Goal: Task Accomplishment & Management: Complete application form

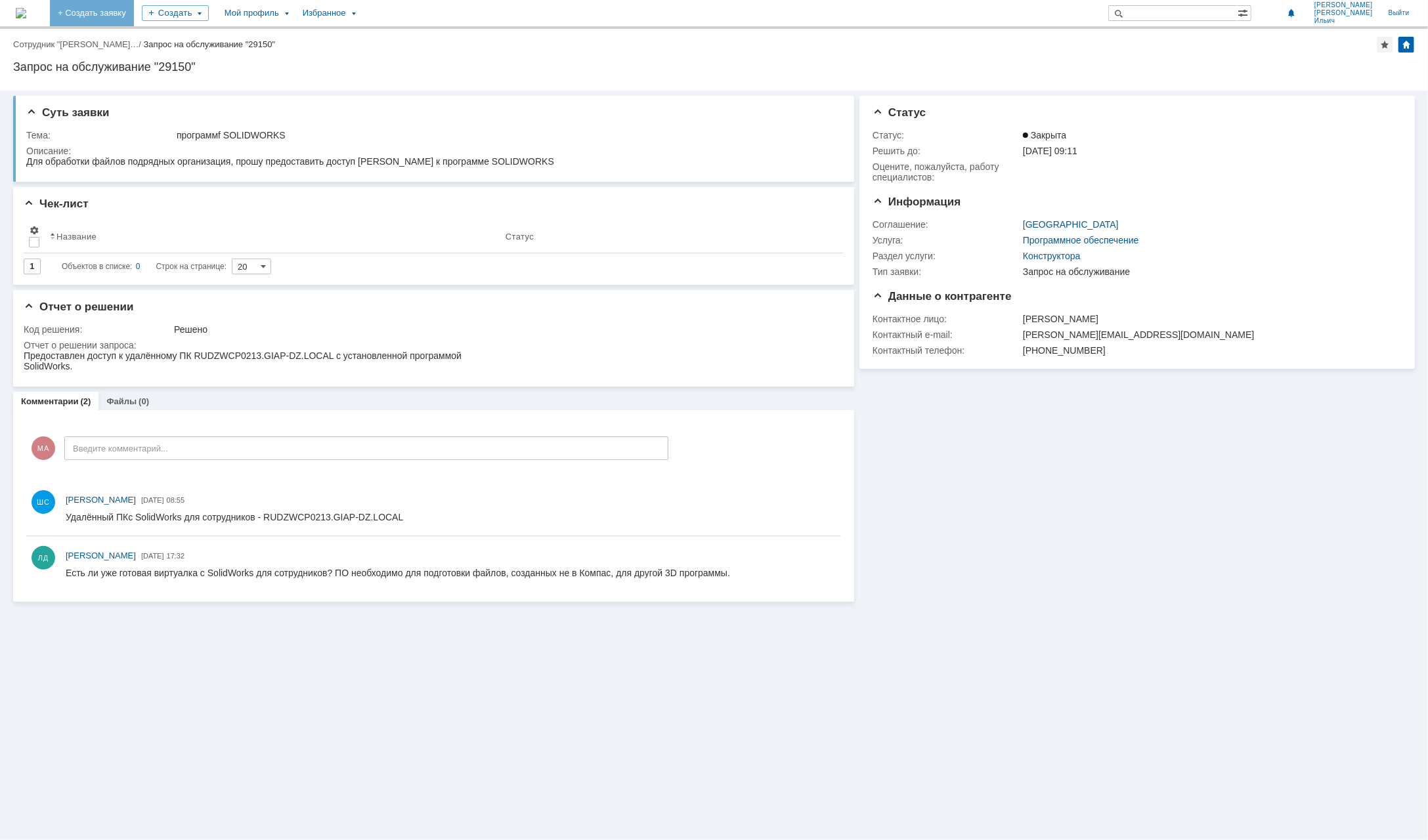
click at [126, 4] on link "+ Создать заявку" at bounding box center [92, 13] width 84 height 26
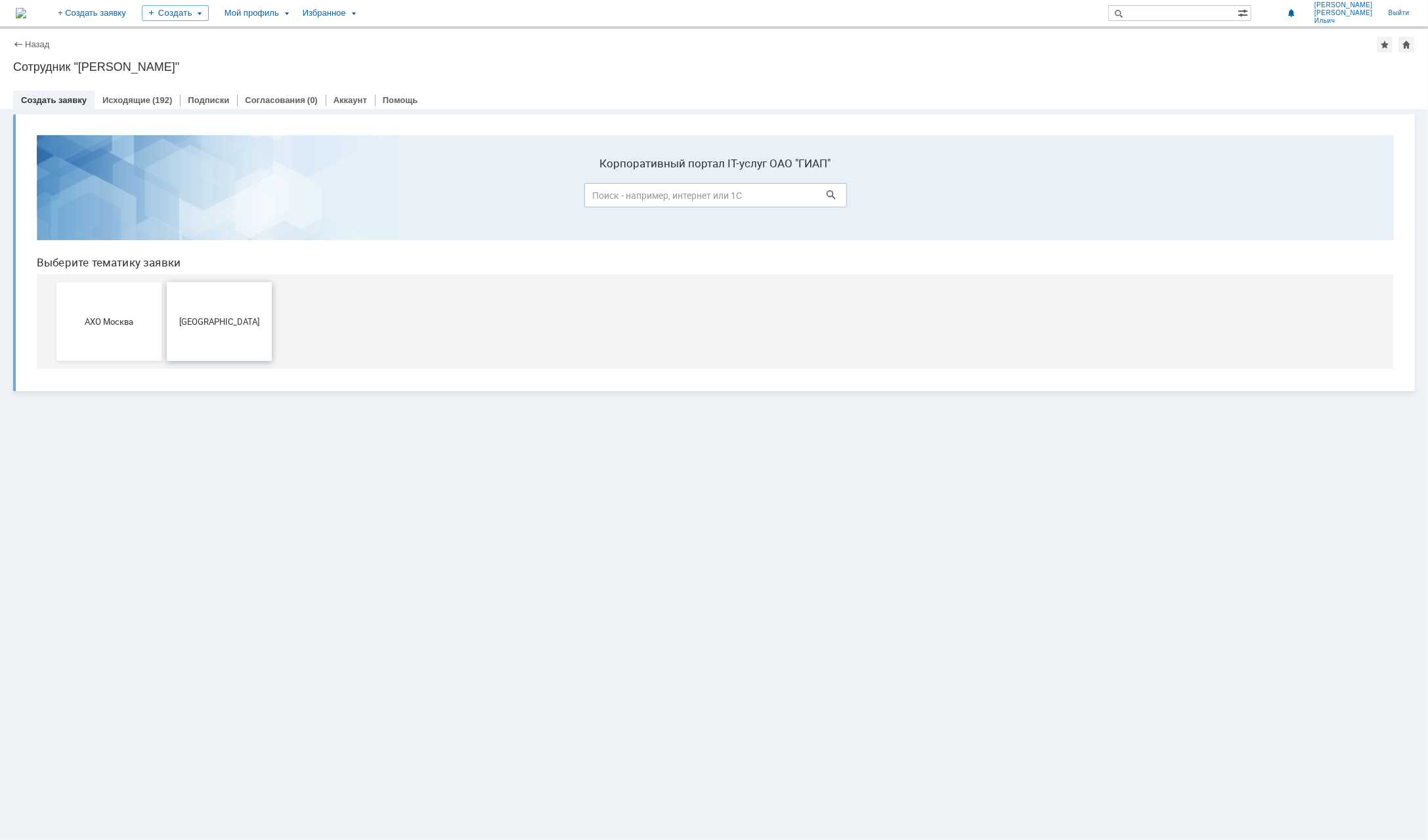
click at [215, 333] on button "[GEOGRAPHIC_DATA]" at bounding box center [220, 321] width 105 height 79
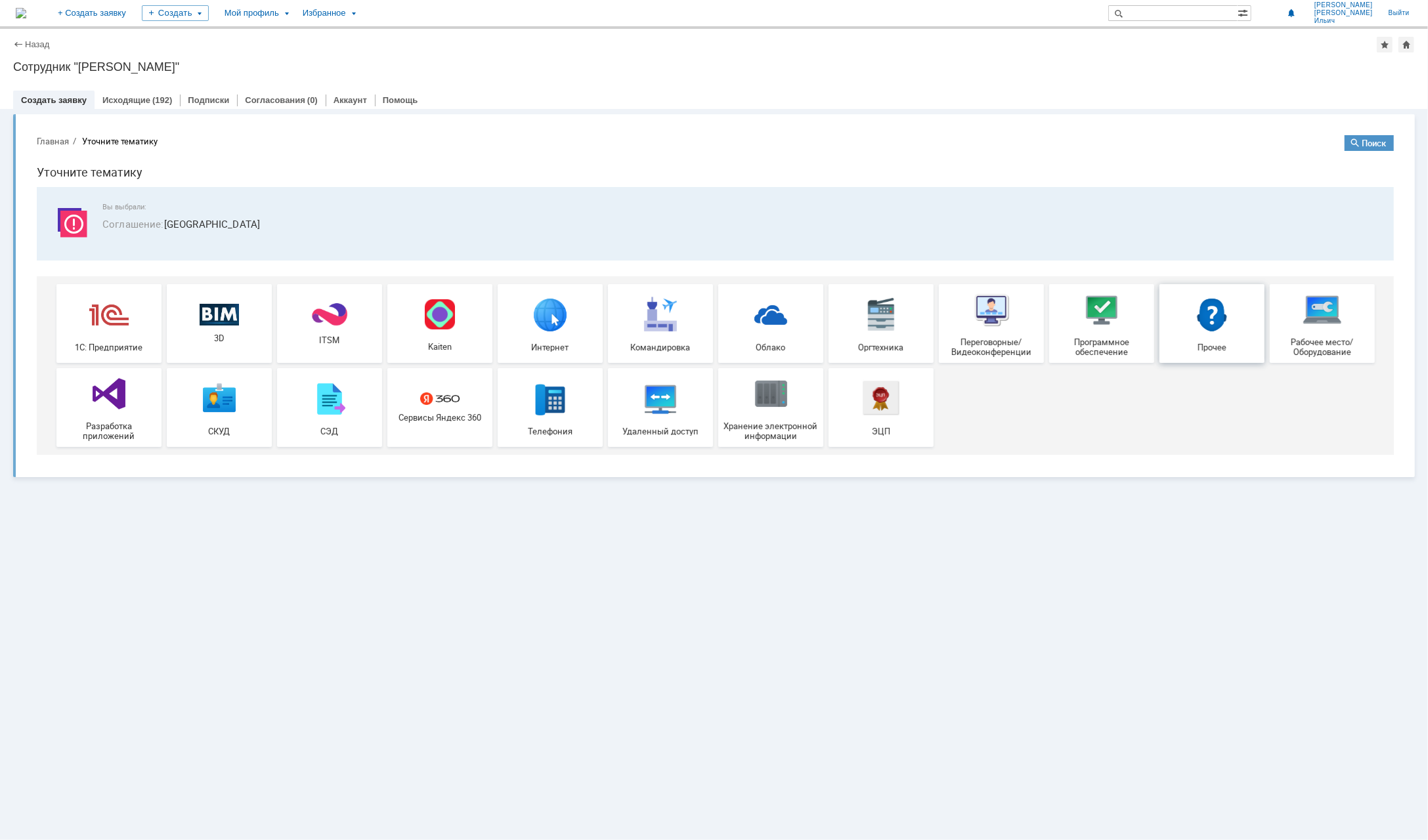
click at [1206, 313] on img at bounding box center [1211, 313] width 39 height 39
click at [1347, 318] on div "Рабочее место/Оборудование" at bounding box center [1322, 323] width 97 height 67
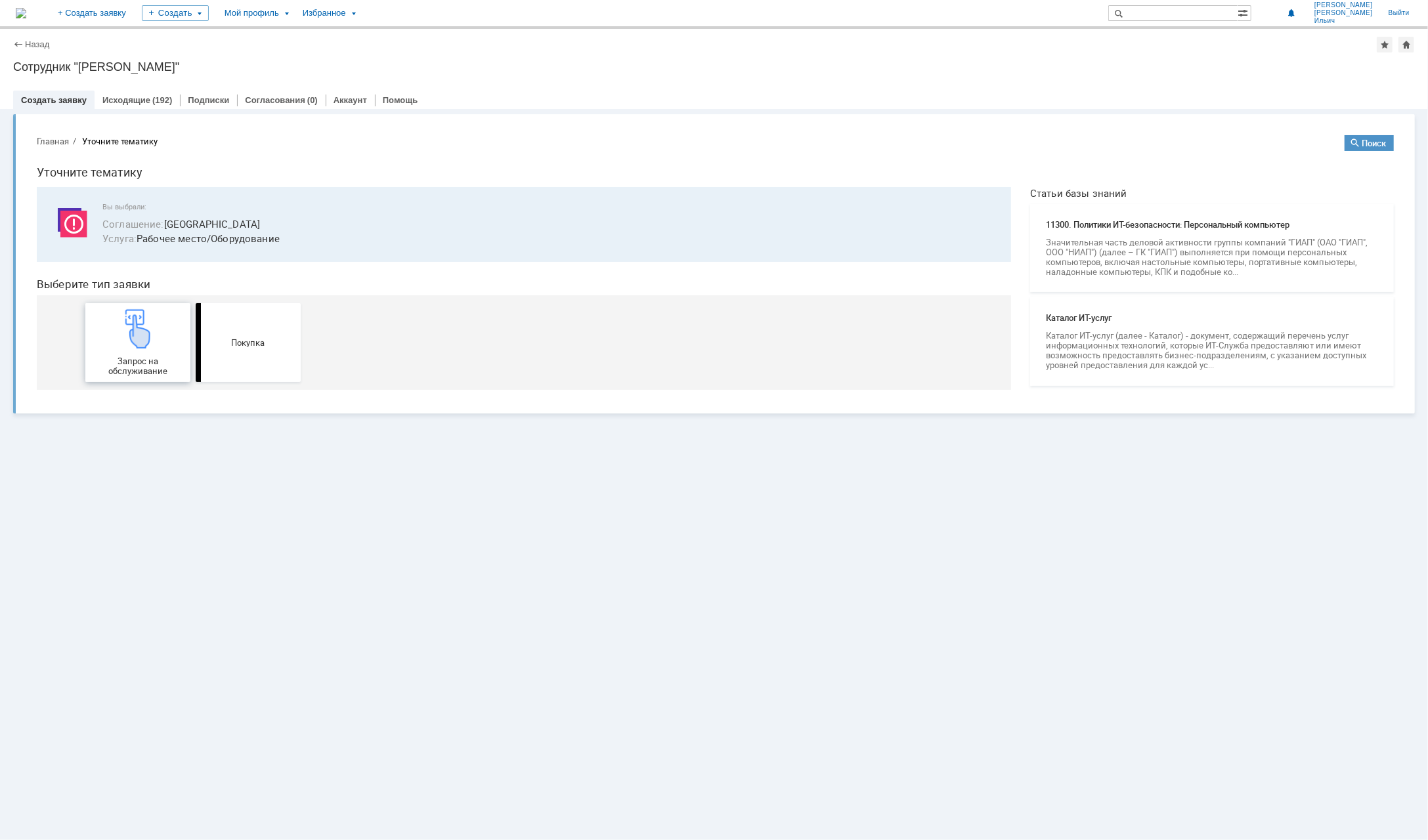
click at [135, 325] on img at bounding box center [137, 328] width 39 height 39
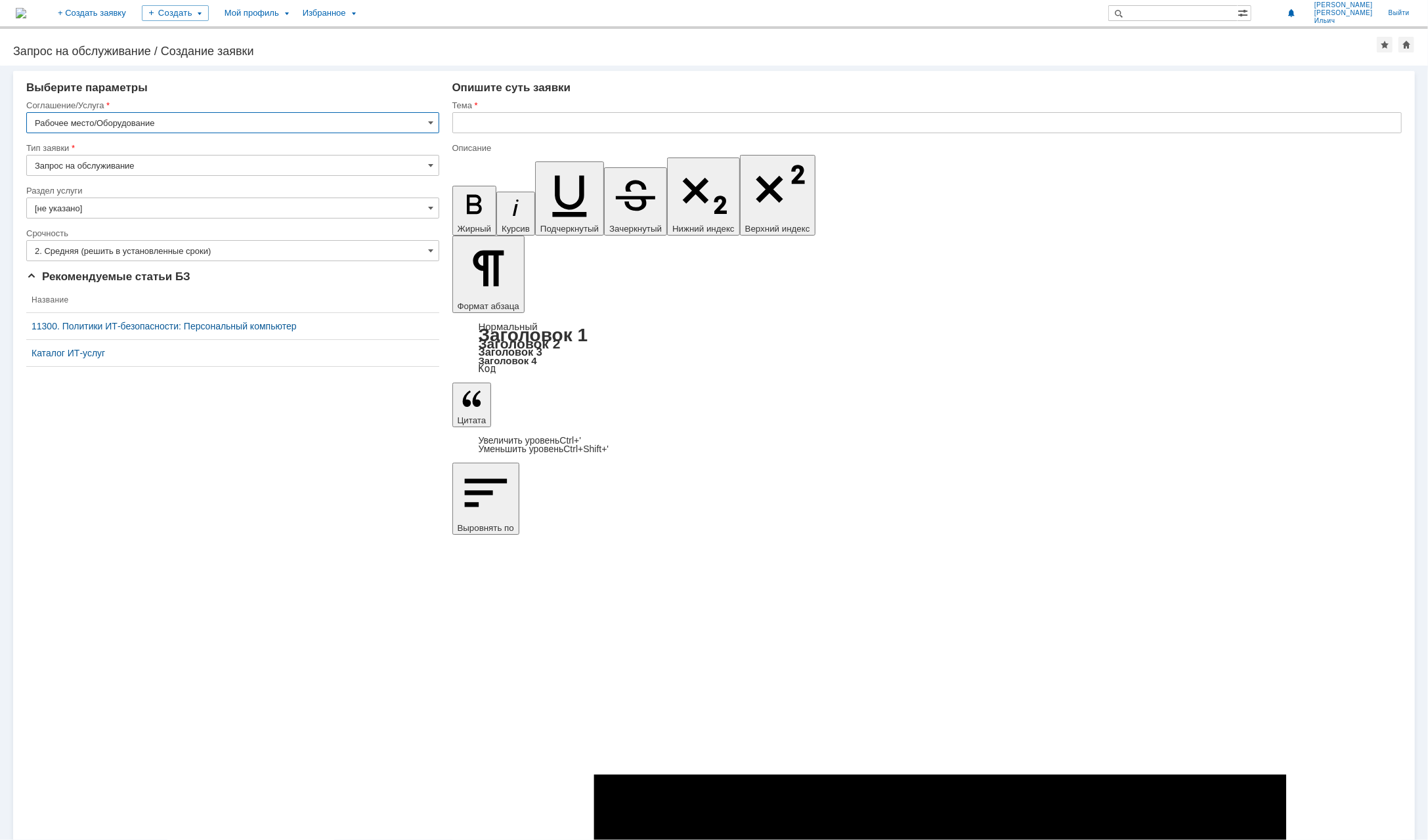
click at [566, 125] on input "text" at bounding box center [927, 123] width 950 height 21
type input "l"
click at [566, 125] on input "Доступ ка папке" at bounding box center [927, 123] width 950 height 21
click at [570, 125] on input "Доступ ка папке" at bounding box center [927, 123] width 950 height 21
type input "Доступ ка папке Norma"
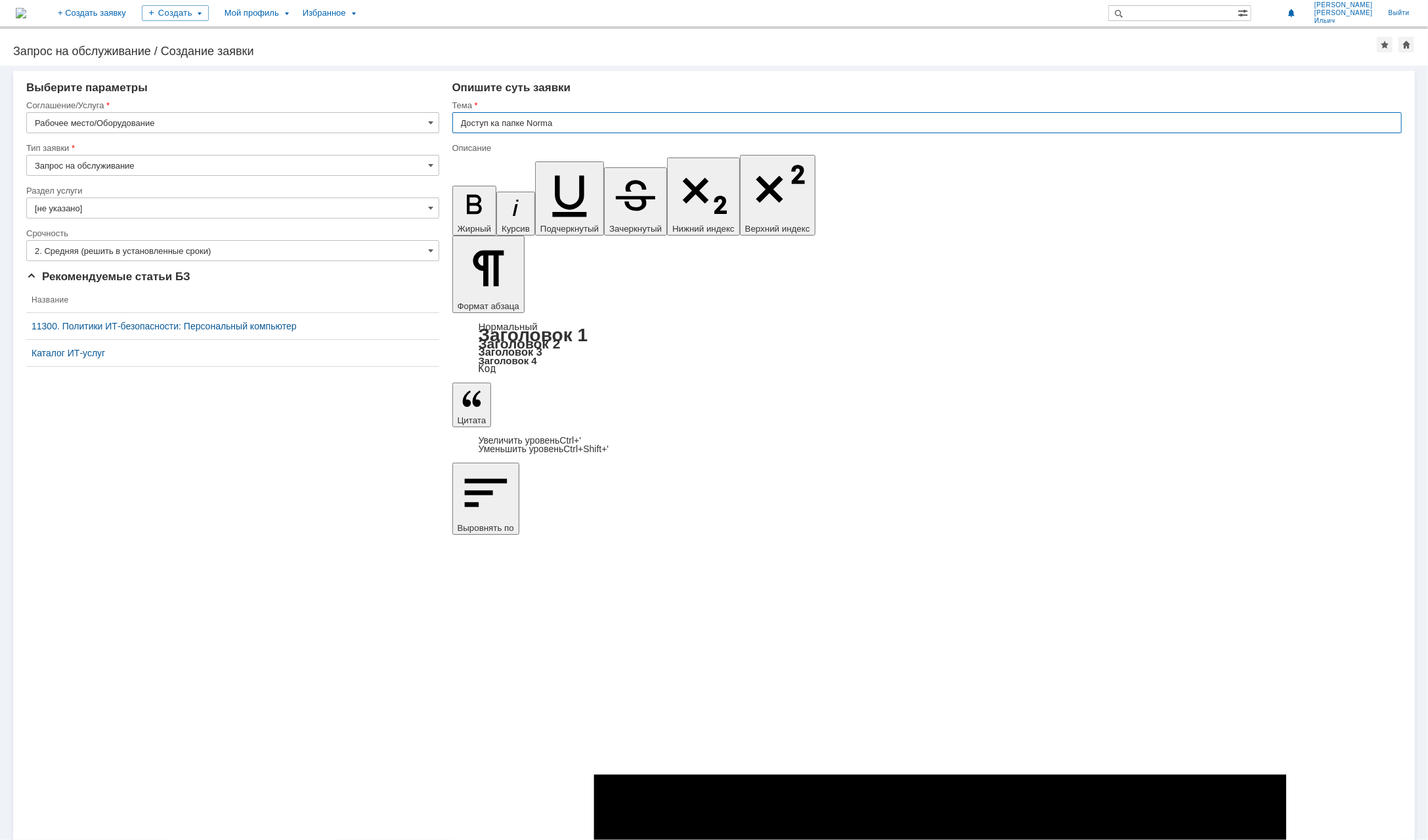
drag, startPoint x: 618, startPoint y: 5186, endPoint x: 615, endPoint y: 5194, distance: 8.5
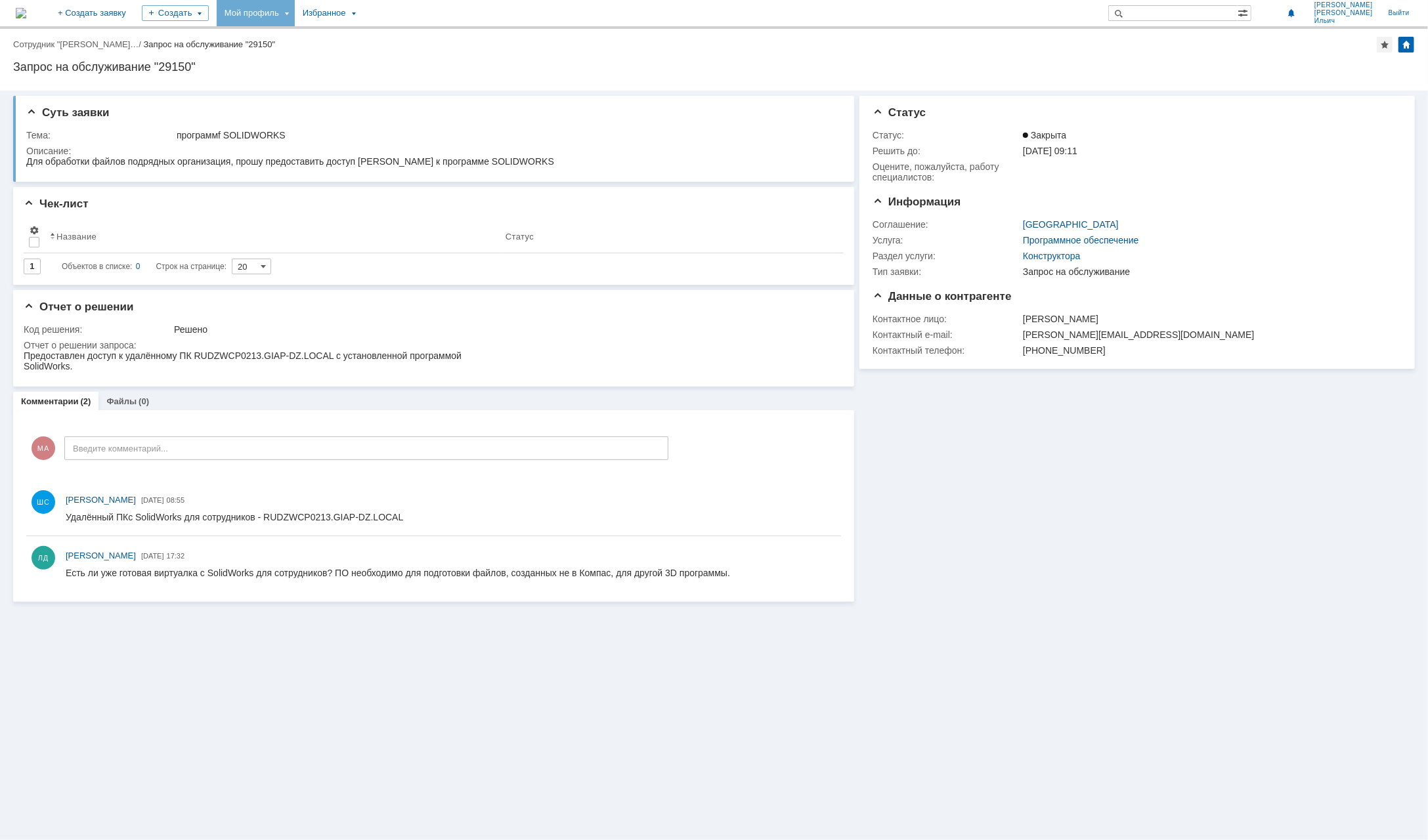
click at [295, 13] on div "Мой профиль" at bounding box center [256, 13] width 78 height 26
click at [304, 43] on link "Мой аккаунт" at bounding box center [269, 39] width 100 height 16
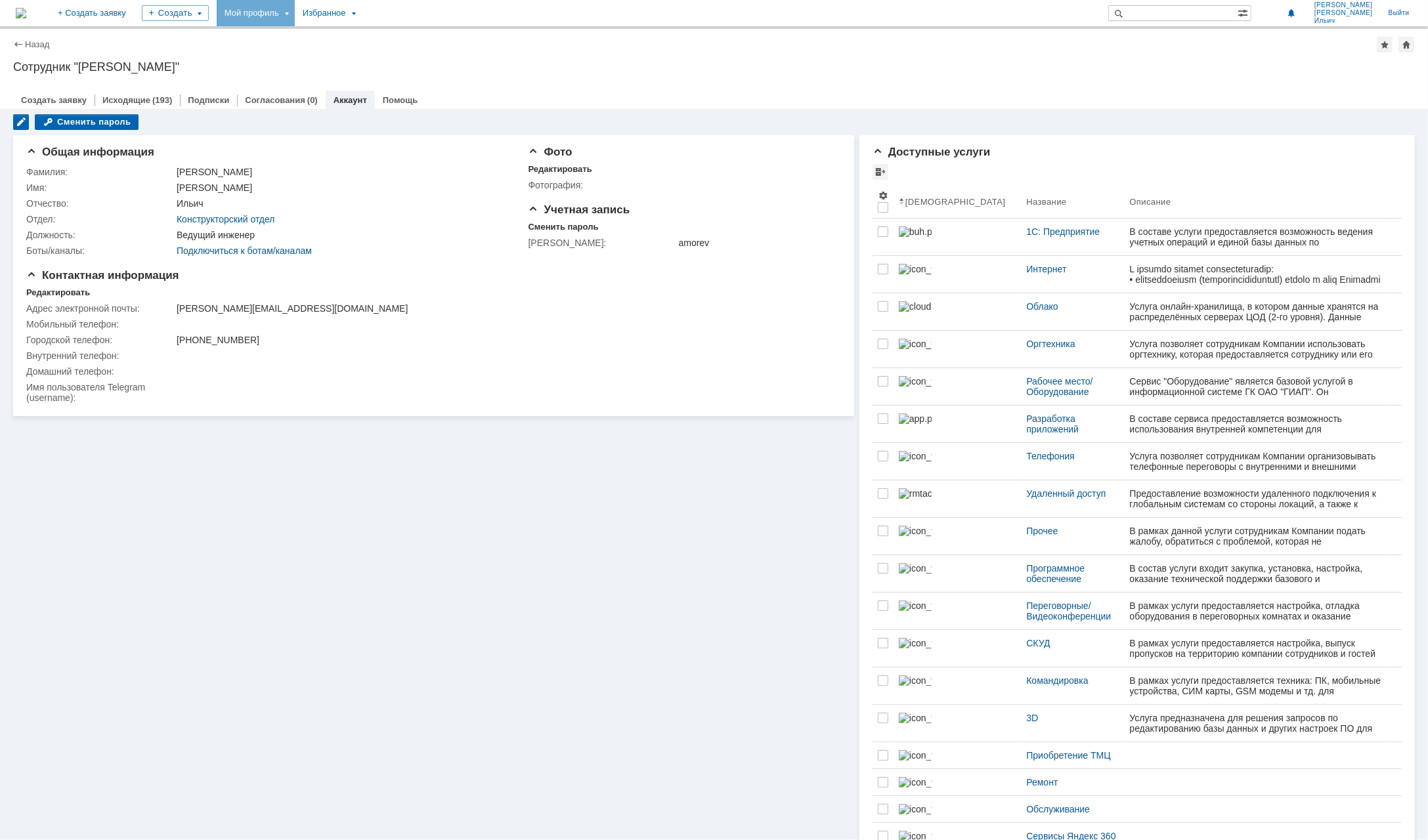
click at [295, 15] on div "Мой профиль" at bounding box center [256, 13] width 78 height 26
click at [404, 56] on link "Мои заявки" at bounding box center [374, 60] width 100 height 16
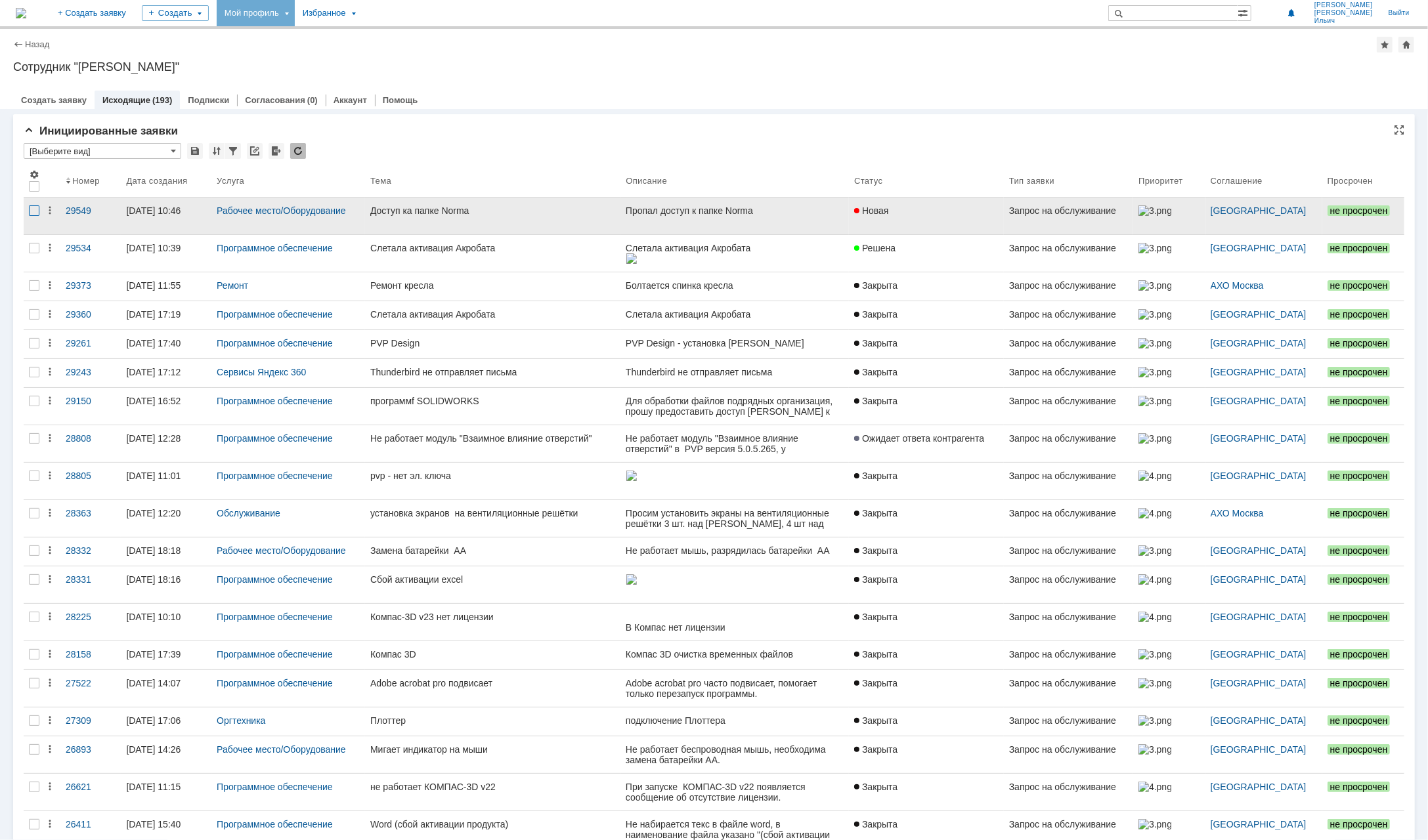
click at [36, 213] on div at bounding box center [34, 210] width 11 height 11
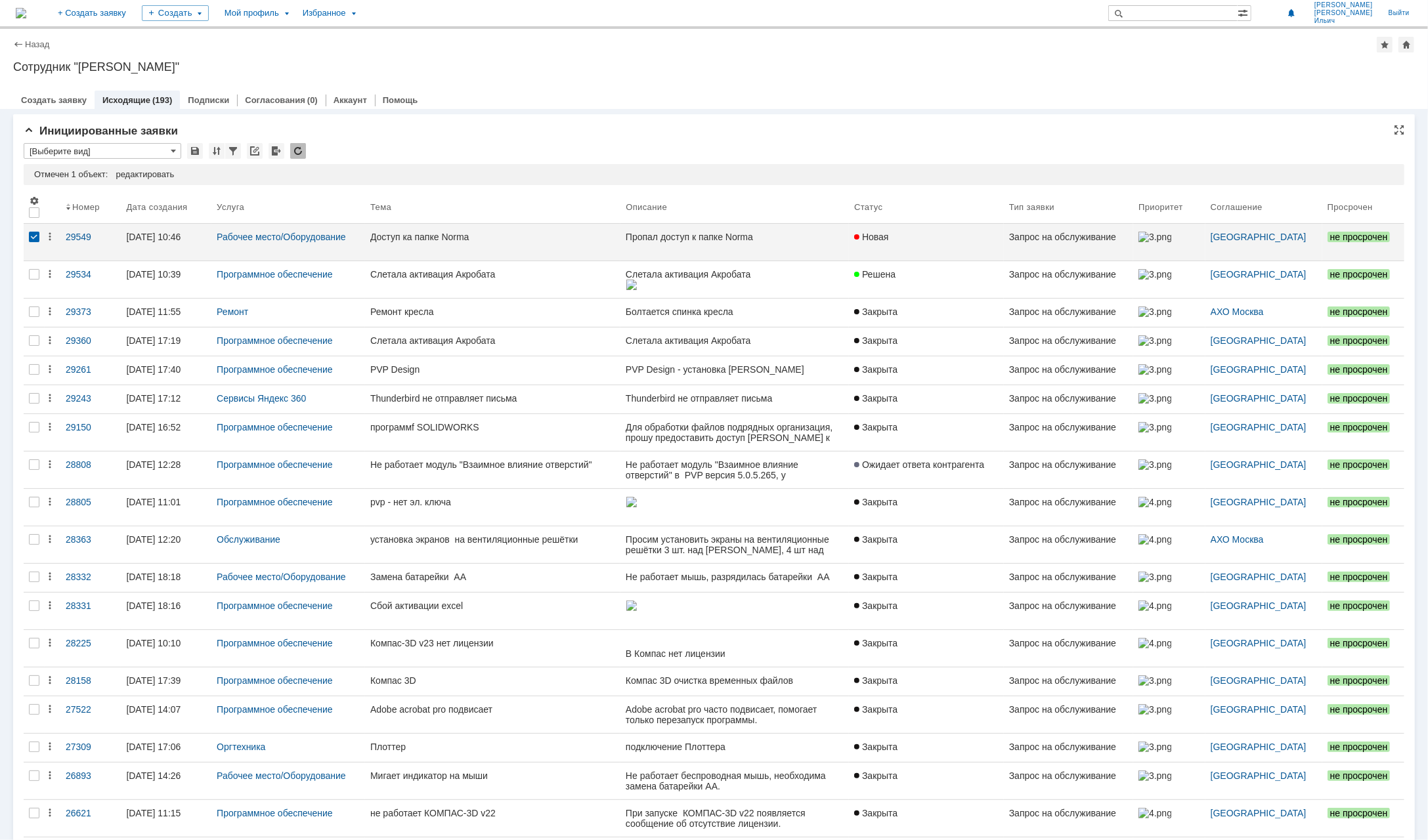
click at [692, 114] on div "Инициированные заявки * [Выберите вид] Результаты поиска: Отмечен 1 объект: ред…" at bounding box center [714, 529] width 1402 height 829
